Goal: Task Accomplishment & Management: Complete application form

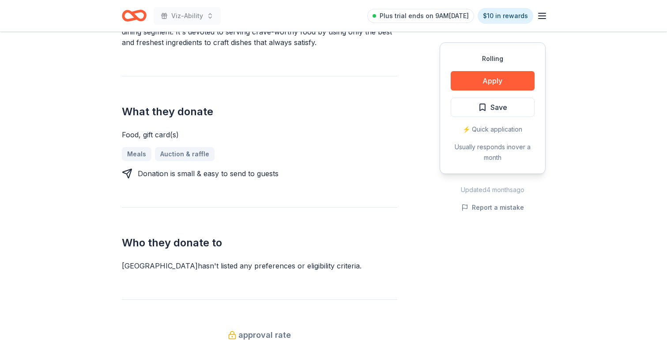
scroll to position [336, 0]
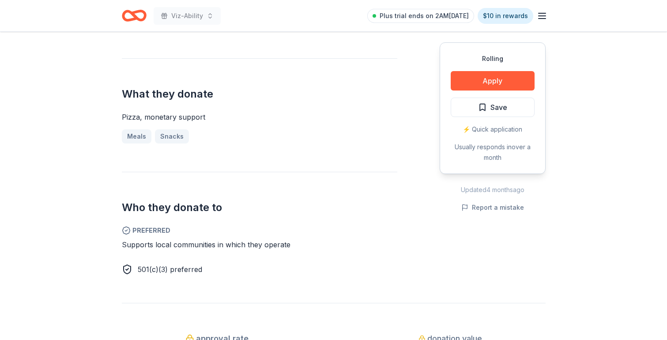
scroll to position [4, 0]
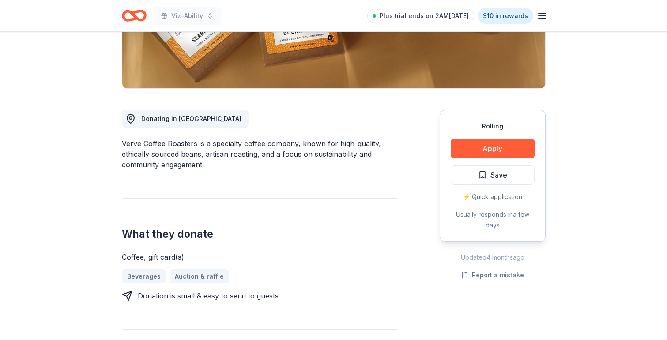
scroll to position [188, 0]
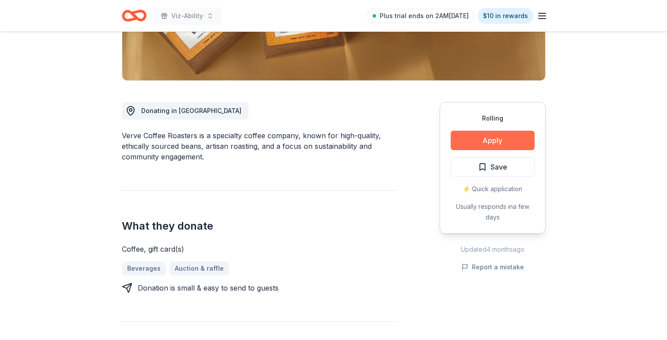
click at [510, 140] on button "Apply" at bounding box center [493, 140] width 84 height 19
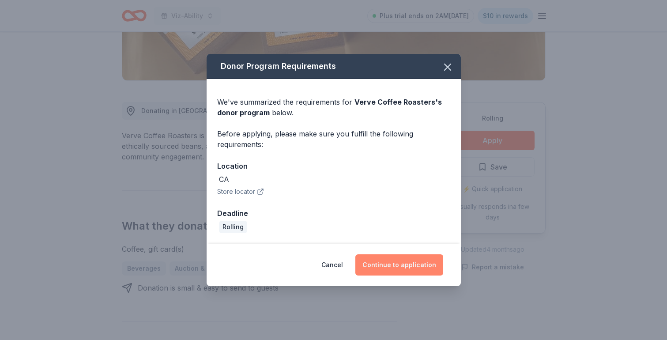
click at [397, 272] on button "Continue to application" at bounding box center [400, 264] width 88 height 21
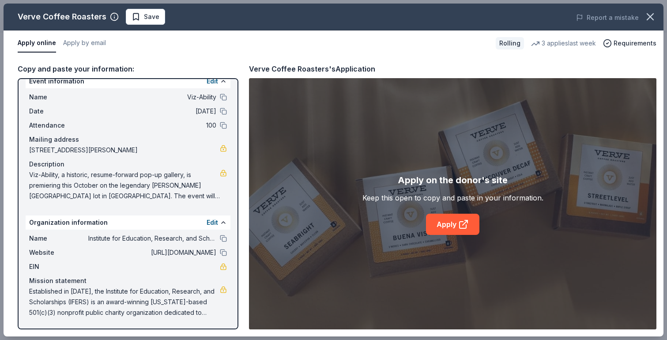
scroll to position [0, 0]
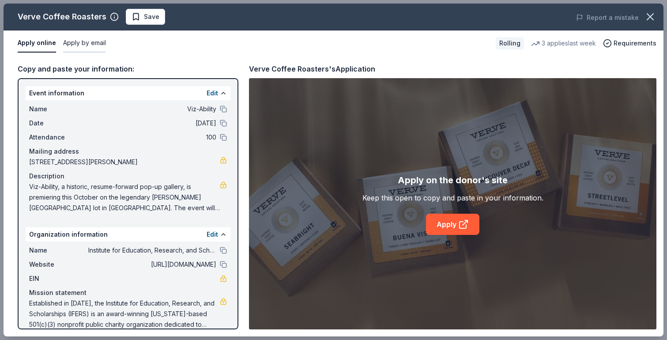
click at [96, 38] on button "Apply by email" at bounding box center [84, 43] width 43 height 19
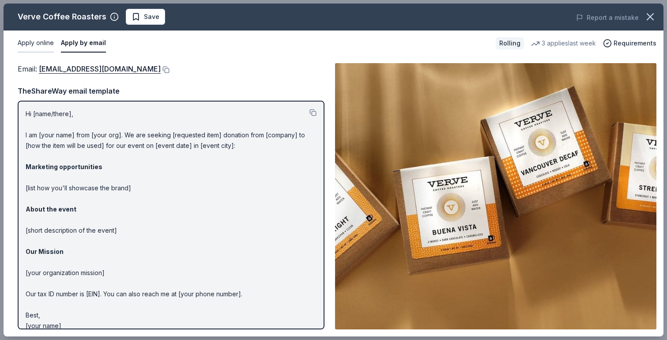
click at [35, 40] on button "Apply online" at bounding box center [36, 43] width 36 height 19
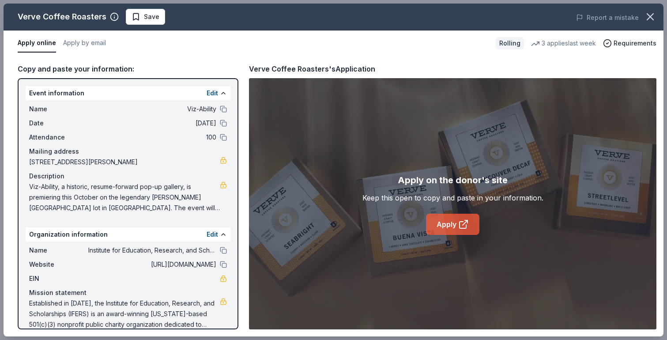
click at [456, 229] on link "Apply" at bounding box center [452, 224] width 53 height 21
click at [87, 42] on button "Apply by email" at bounding box center [84, 43] width 43 height 19
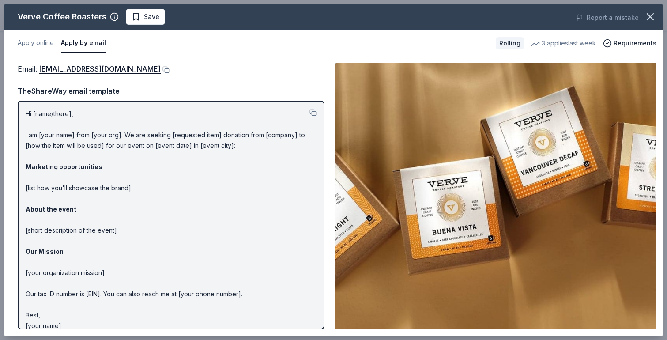
click at [311, 109] on div at bounding box center [313, 114] width 7 height 11
click at [311, 111] on button at bounding box center [313, 112] width 7 height 7
click at [98, 68] on link "donations@vervecoffee.com" at bounding box center [100, 68] width 122 height 11
click at [648, 16] on icon "button" at bounding box center [650, 17] width 12 height 12
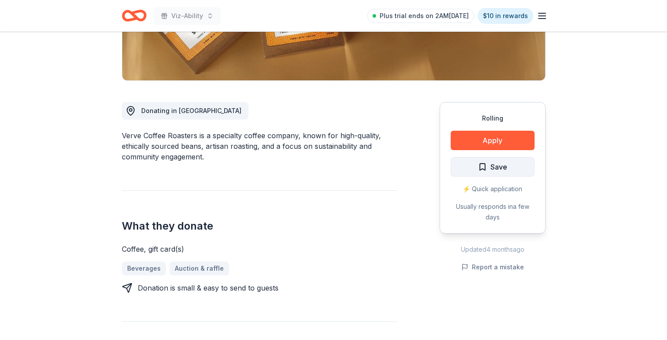
click at [511, 163] on button "Save" at bounding box center [493, 166] width 84 height 19
click at [165, 268] on icon at bounding box center [166, 268] width 7 height 7
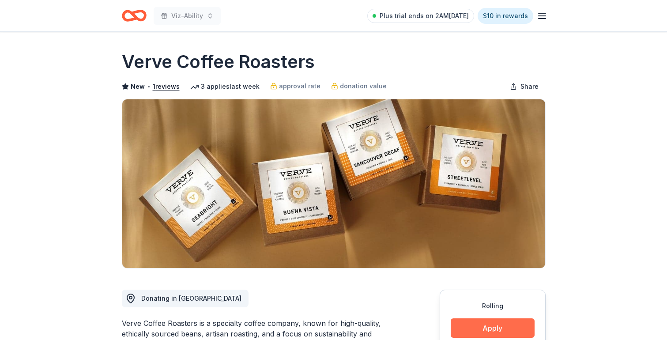
click at [489, 332] on button "Apply" at bounding box center [493, 327] width 84 height 19
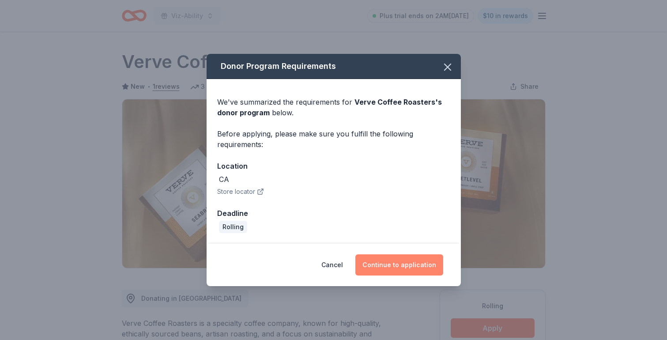
click at [393, 260] on button "Continue to application" at bounding box center [400, 264] width 88 height 21
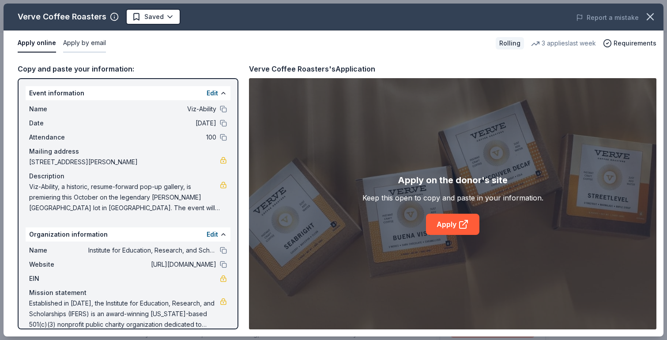
click at [83, 41] on button "Apply by email" at bounding box center [84, 43] width 43 height 19
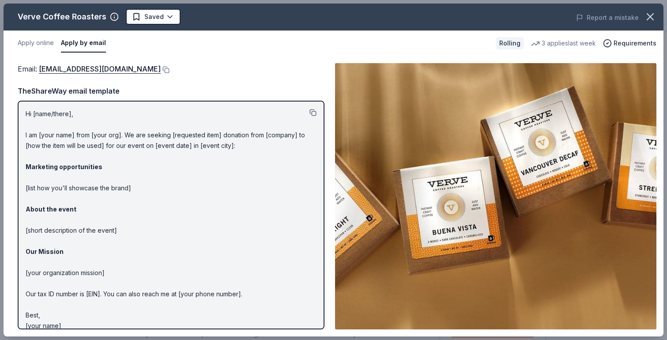
click at [314, 113] on button at bounding box center [313, 112] width 7 height 7
click at [160, 19] on body "Viz-Ability Plus trial ends on 2AM, 10/1 $10 in rewards Rolling Share Verve Cof…" at bounding box center [333, 170] width 667 height 340
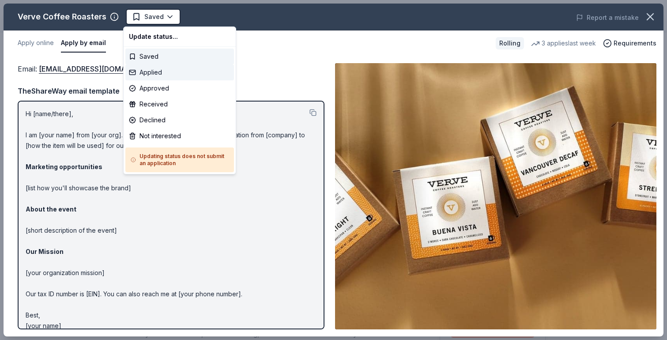
click at [159, 74] on div "Applied" at bounding box center [179, 72] width 109 height 16
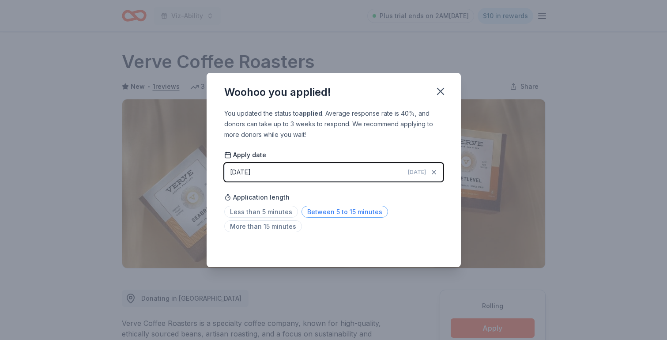
click at [308, 209] on span "Between 5 to 15 minutes" at bounding box center [345, 212] width 87 height 12
click at [437, 90] on icon "button" at bounding box center [441, 91] width 12 height 12
